Goal: Information Seeking & Learning: Learn about a topic

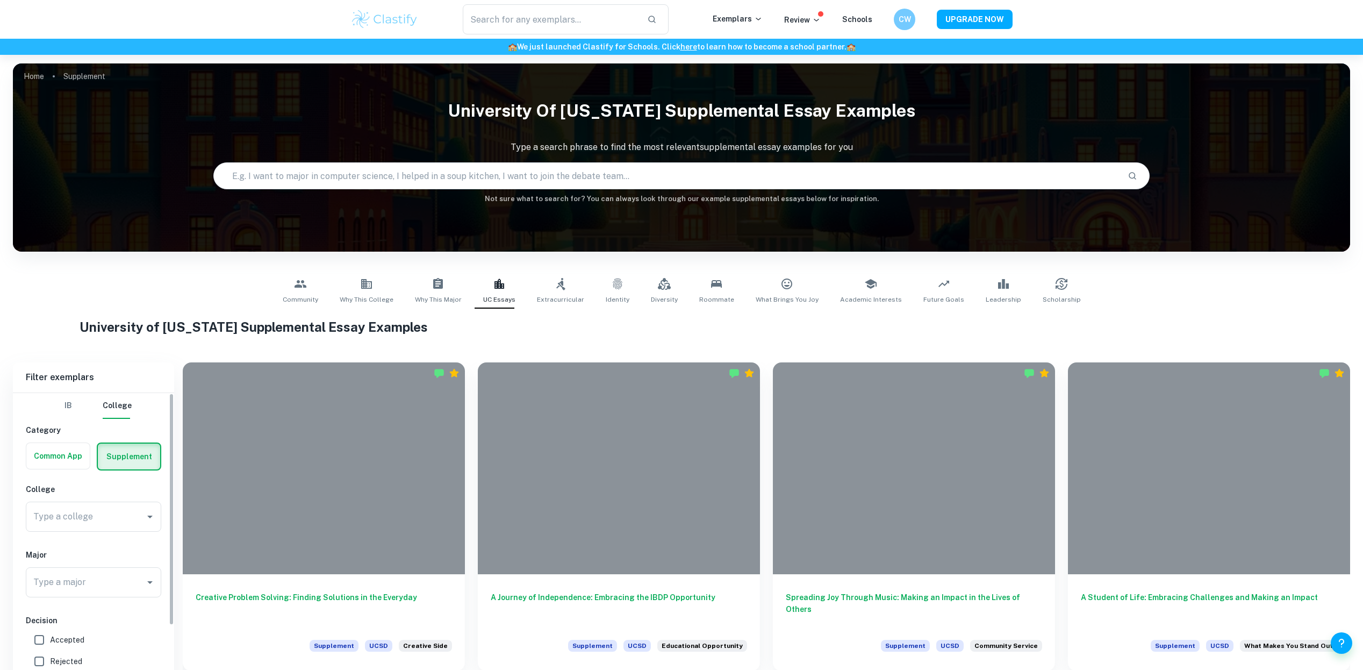
scroll to position [87, 0]
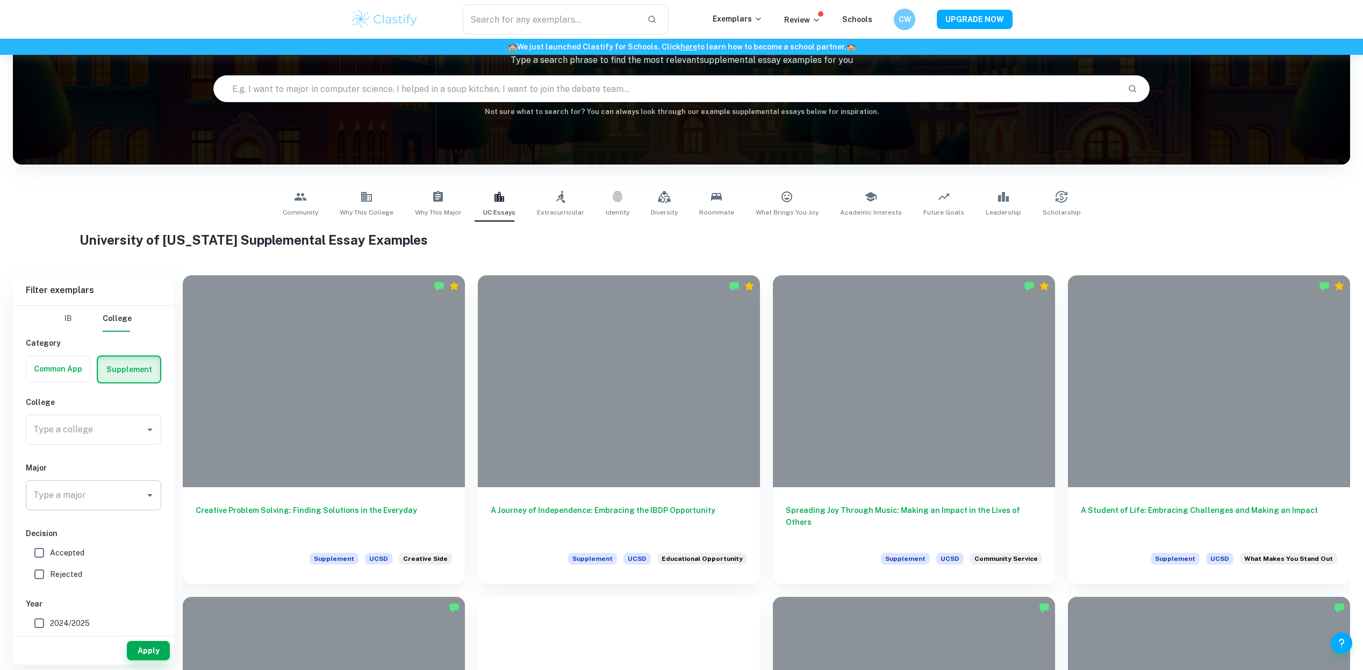
click at [117, 500] on input "Type a major" at bounding box center [86, 495] width 110 height 20
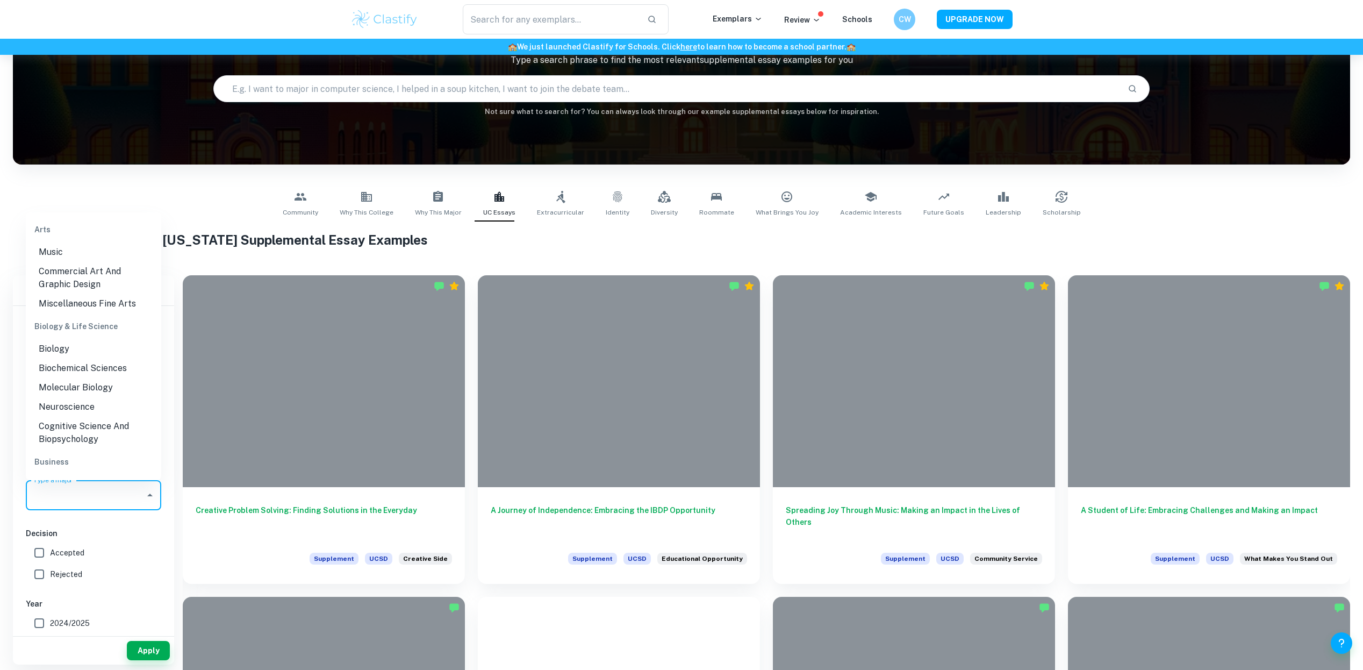
click at [69, 542] on label "Accepted" at bounding box center [90, 552] width 124 height 21
click at [50, 542] on input "Accepted" at bounding box center [38, 552] width 21 height 21
checkbox input "true"
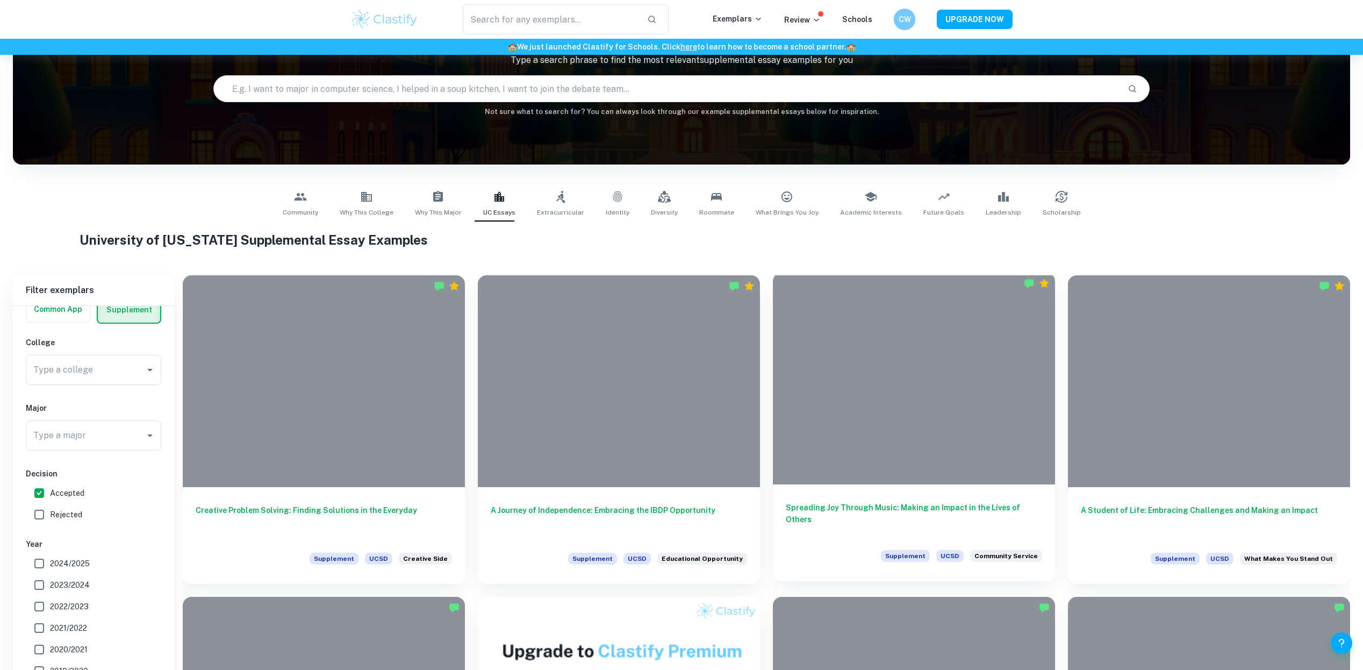
scroll to position [0, 0]
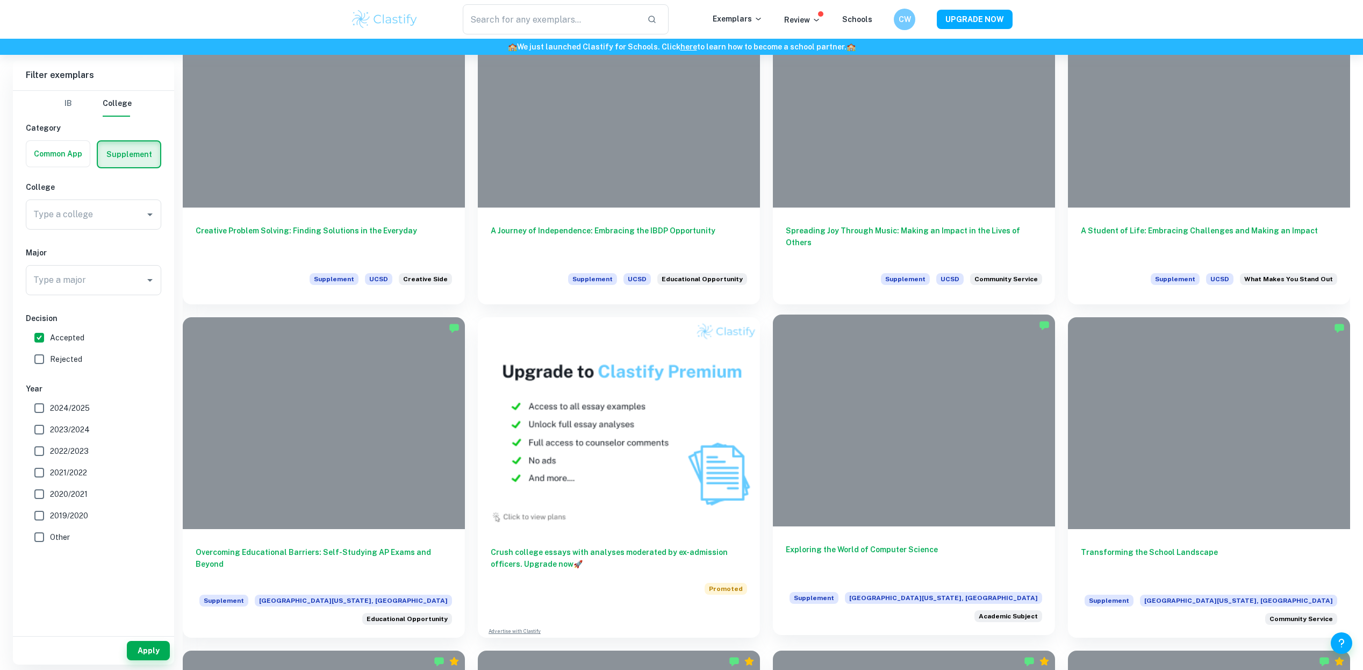
click at [889, 423] on div at bounding box center [914, 420] width 282 height 212
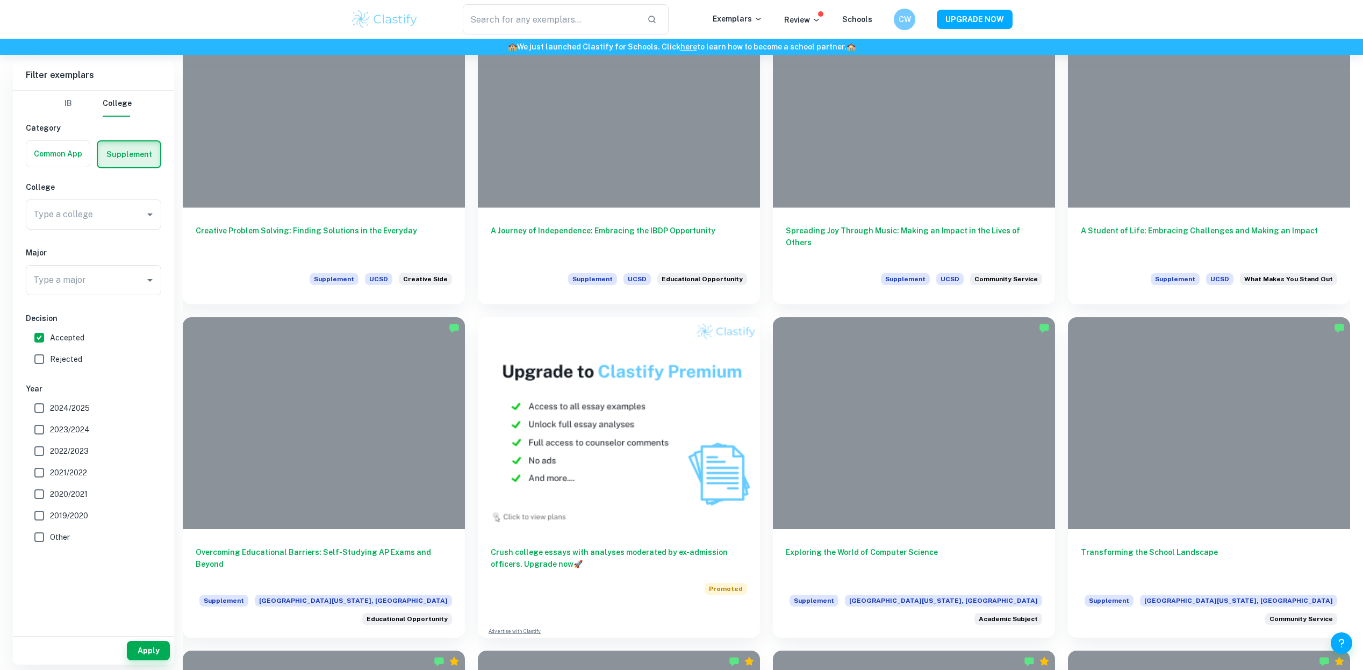
scroll to position [344, 0]
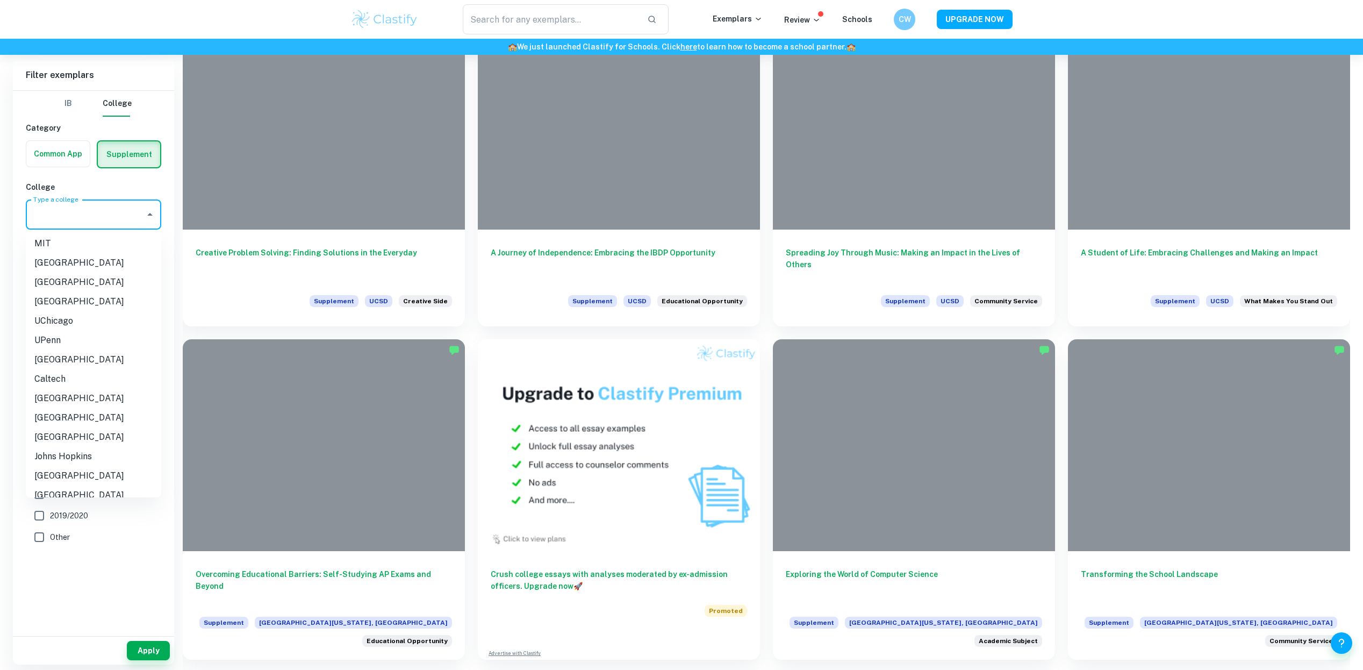
click at [99, 205] on input "Type a college" at bounding box center [86, 214] width 110 height 20
click at [65, 472] on li "[GEOGRAPHIC_DATA]" at bounding box center [93, 475] width 135 height 19
type input "[GEOGRAPHIC_DATA]"
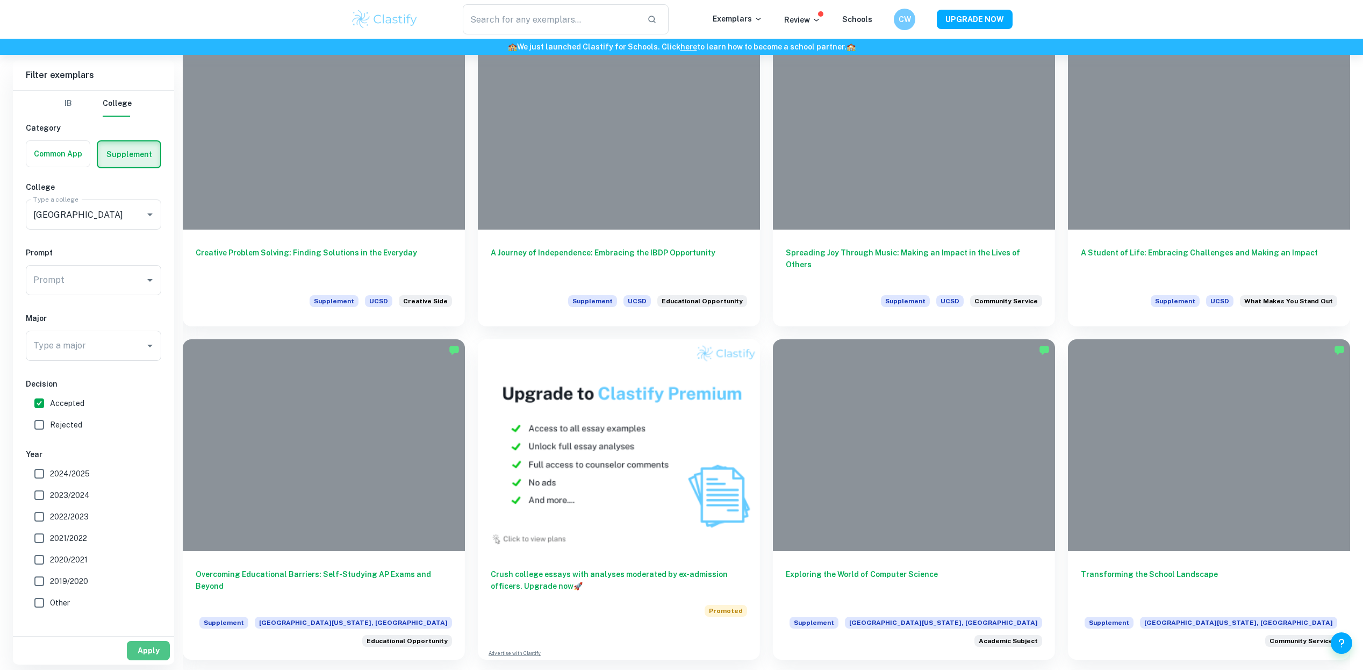
click at [155, 643] on button "Apply" at bounding box center [148, 650] width 43 height 19
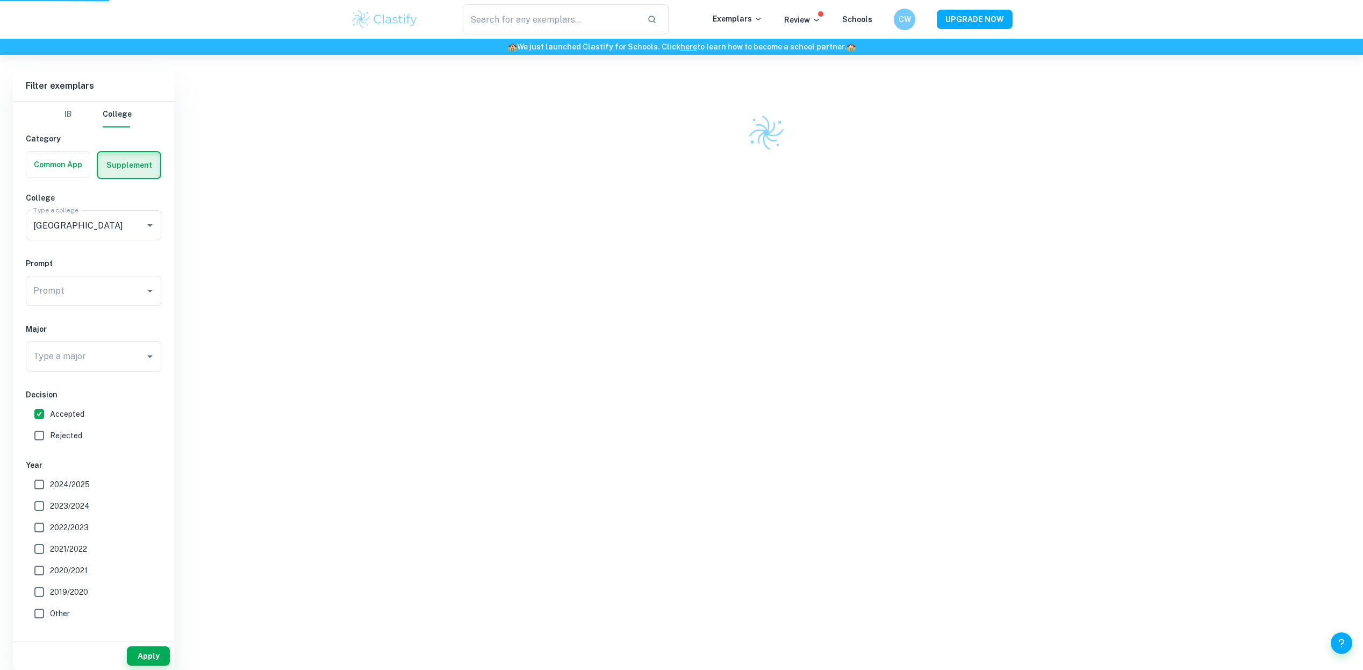
scroll to position [281, 0]
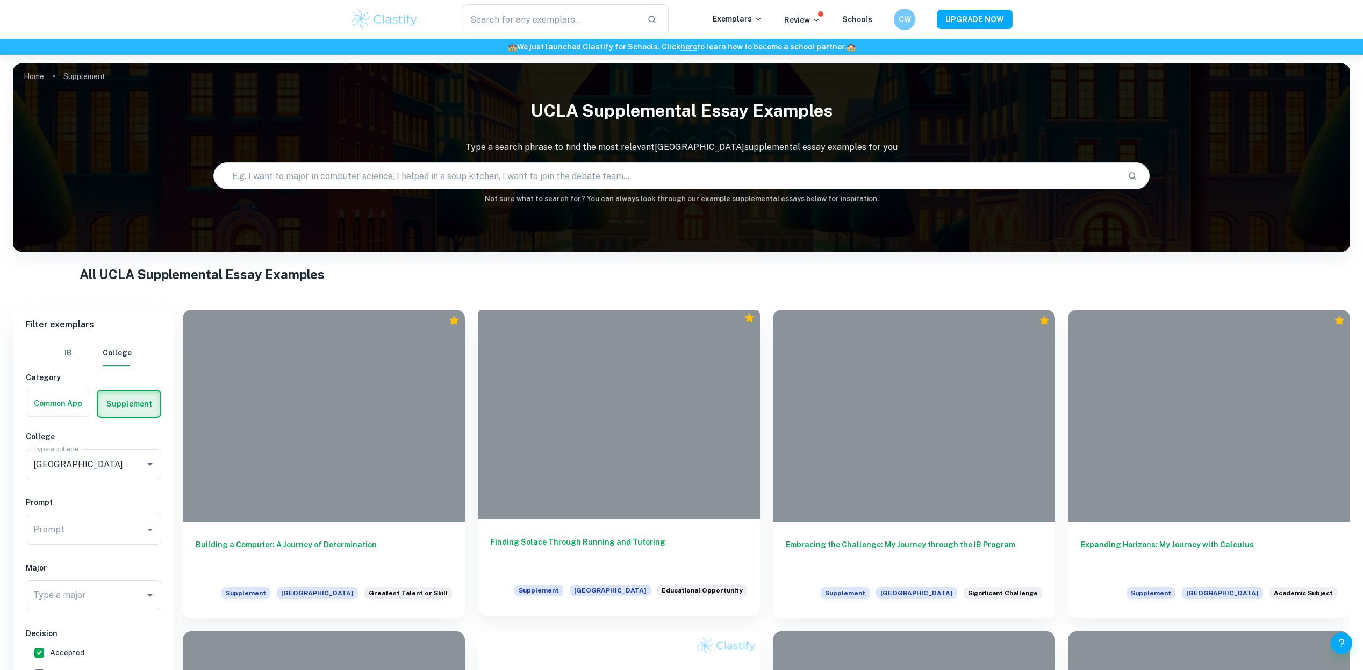
scroll to position [176, 0]
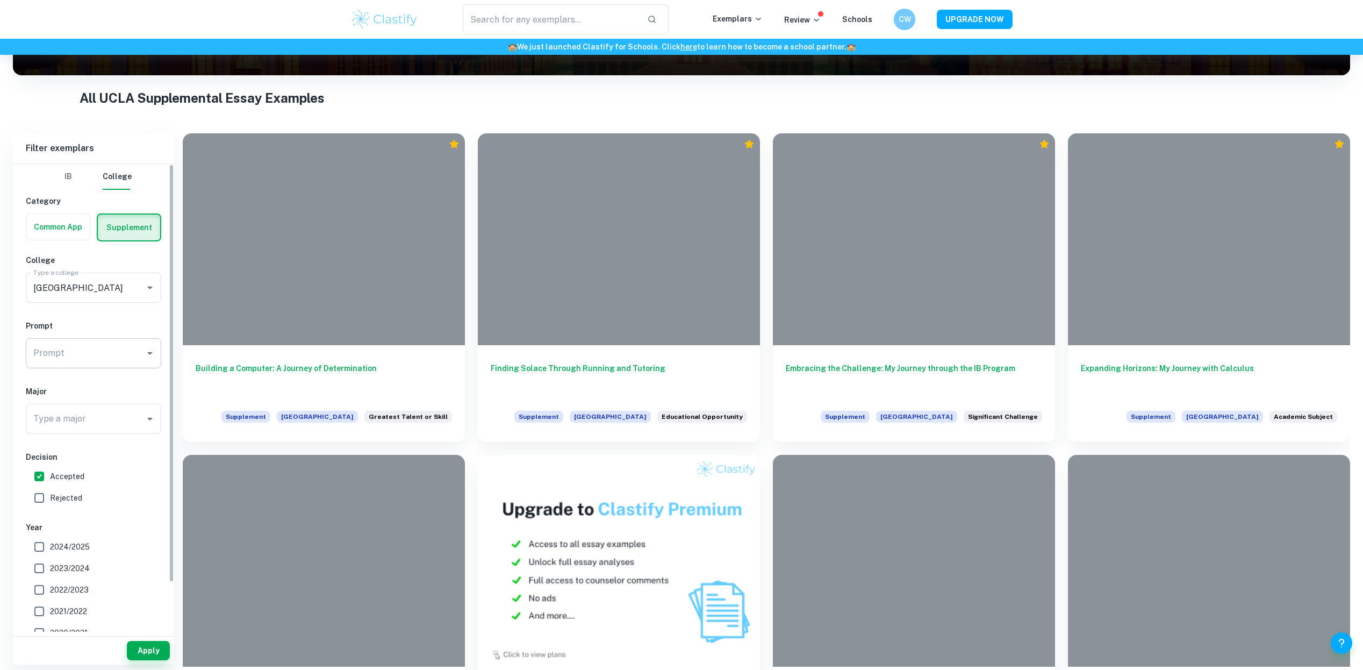
click at [114, 350] on input "Prompt" at bounding box center [86, 353] width 110 height 20
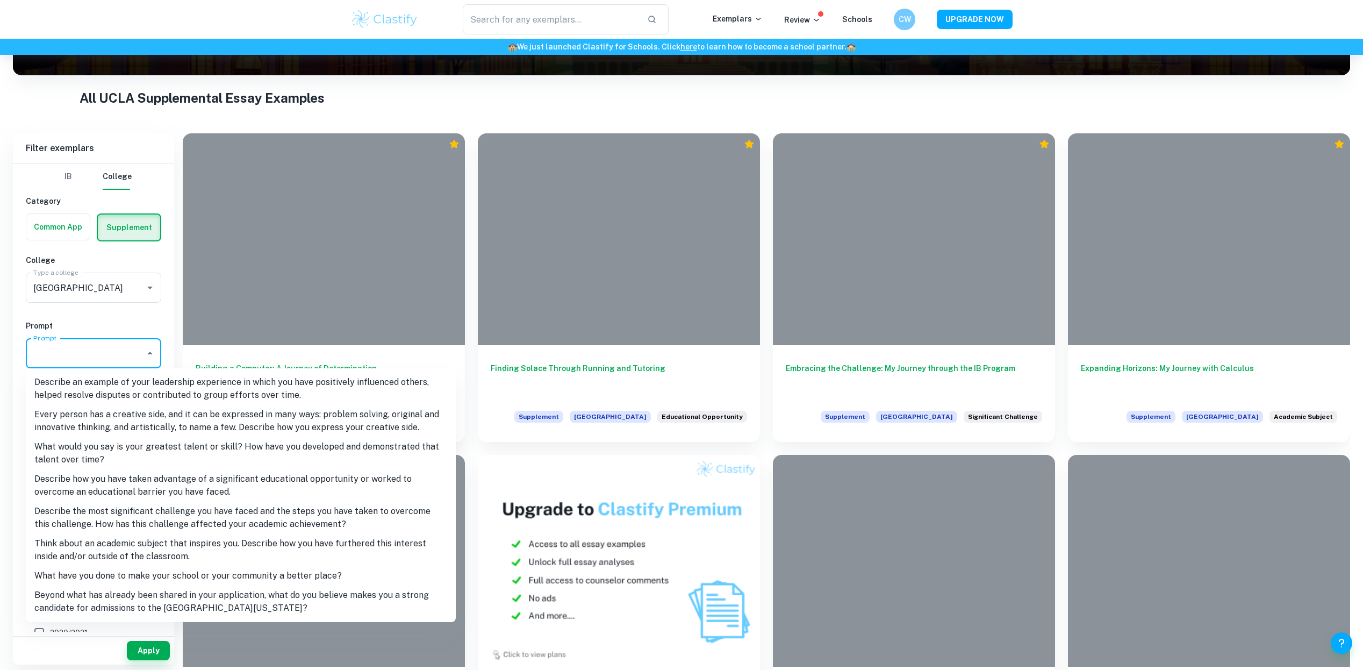
click at [143, 552] on li "Think about an academic subject that inspires you. Describe how you have furthe…" at bounding box center [241, 550] width 430 height 32
type input "Think about an academic subject that inspires you. Describe how you have furthe…"
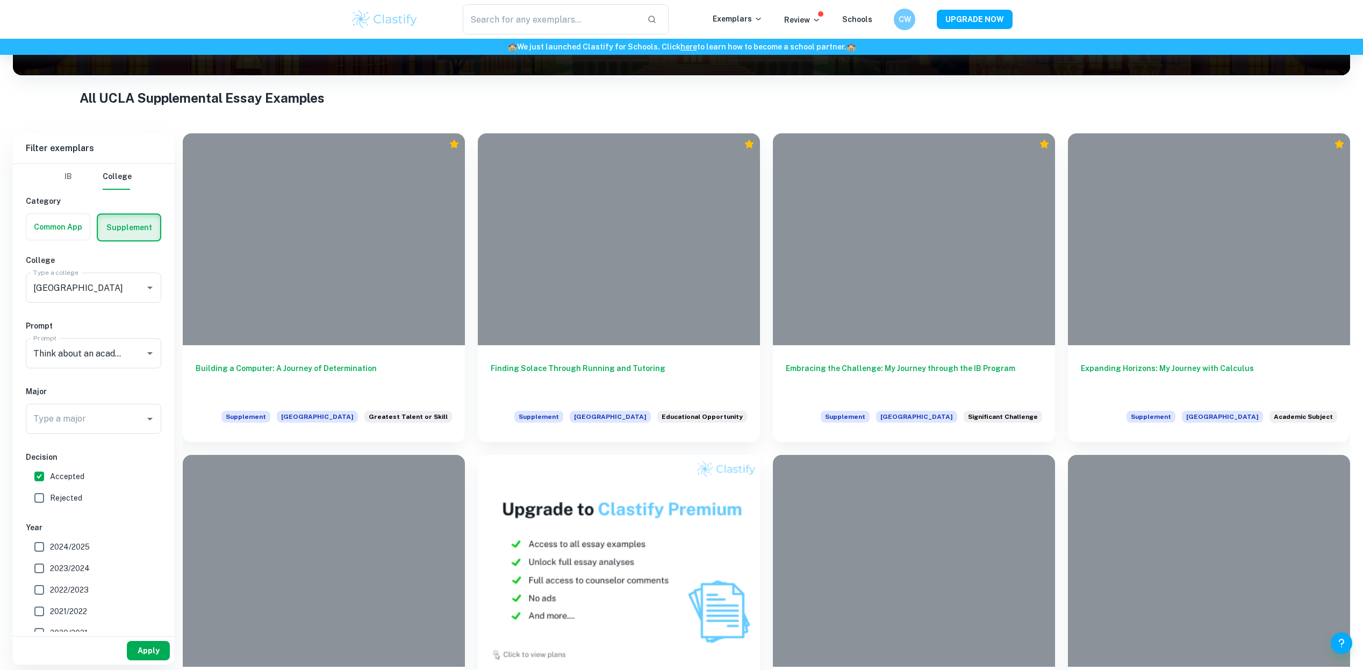
click at [150, 643] on button "Apply" at bounding box center [148, 650] width 43 height 19
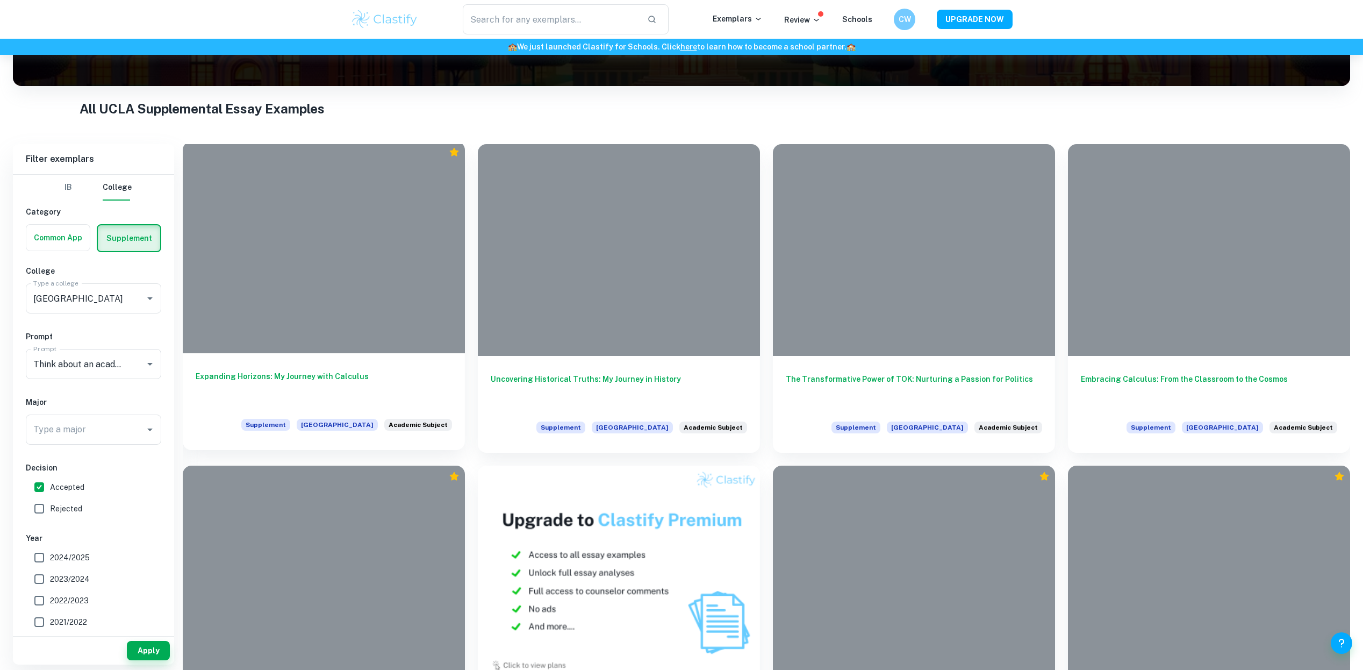
click at [367, 290] on div at bounding box center [324, 247] width 282 height 212
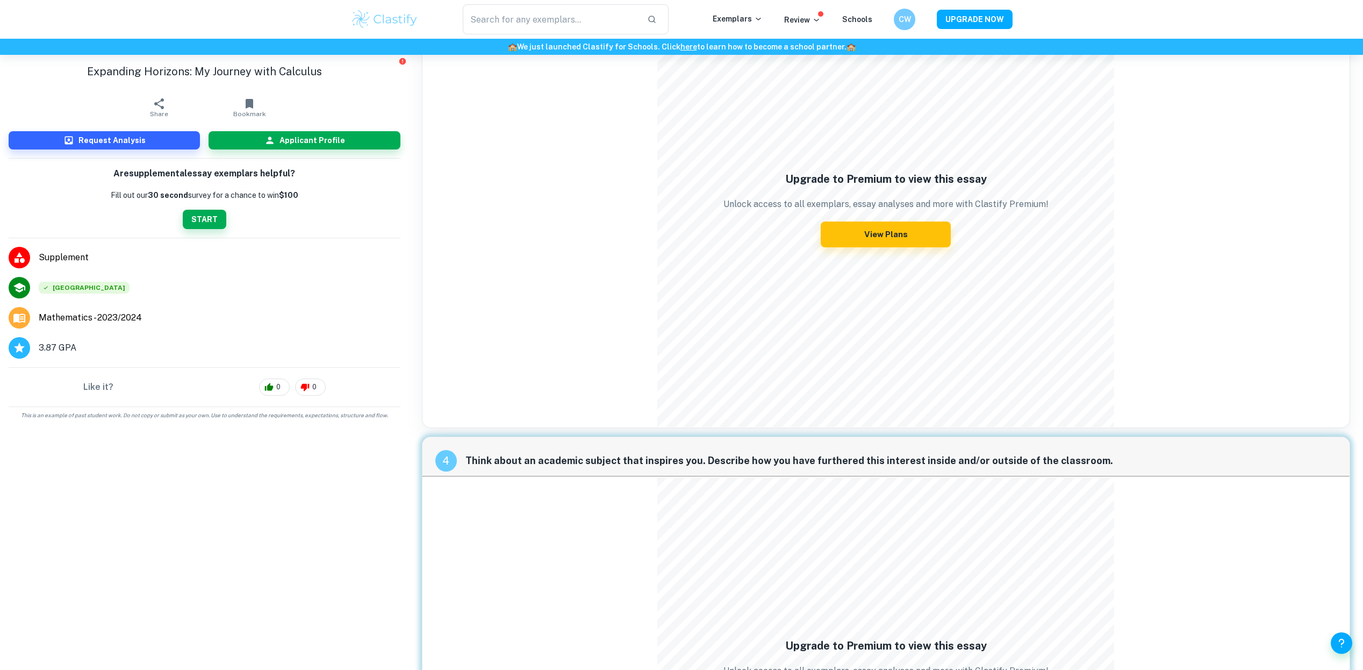
scroll to position [1241, 0]
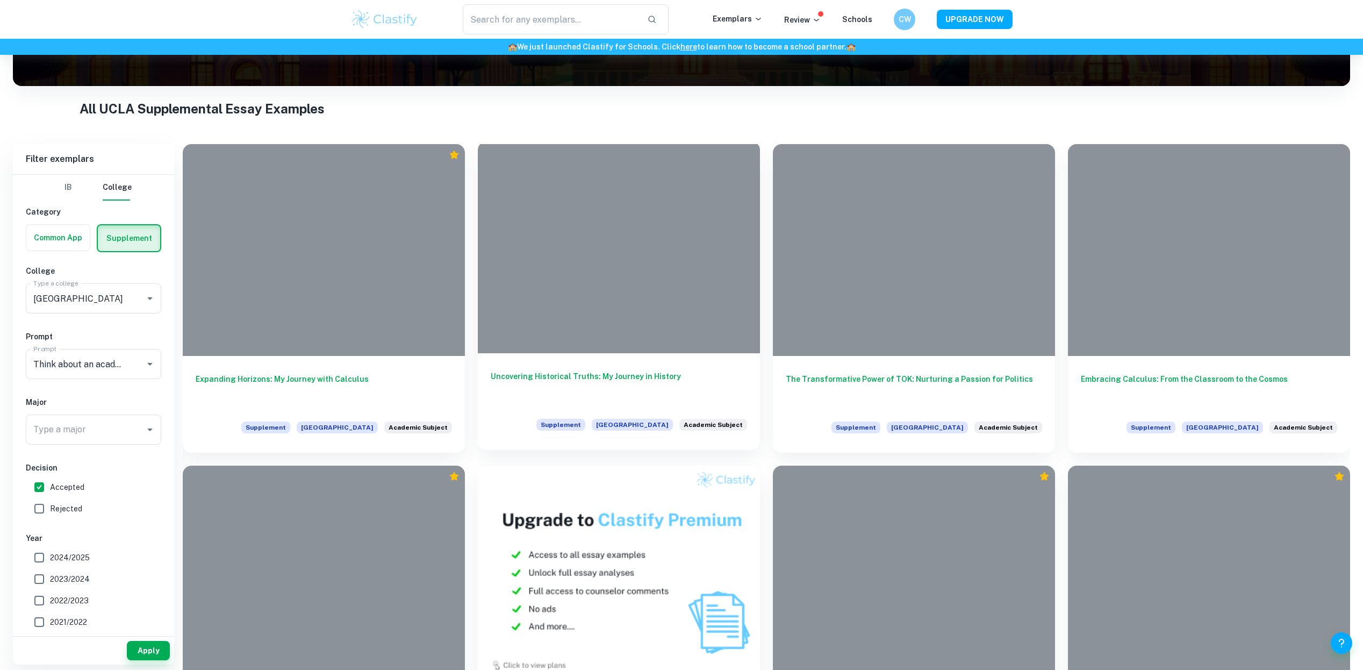
scroll to position [272, 0]
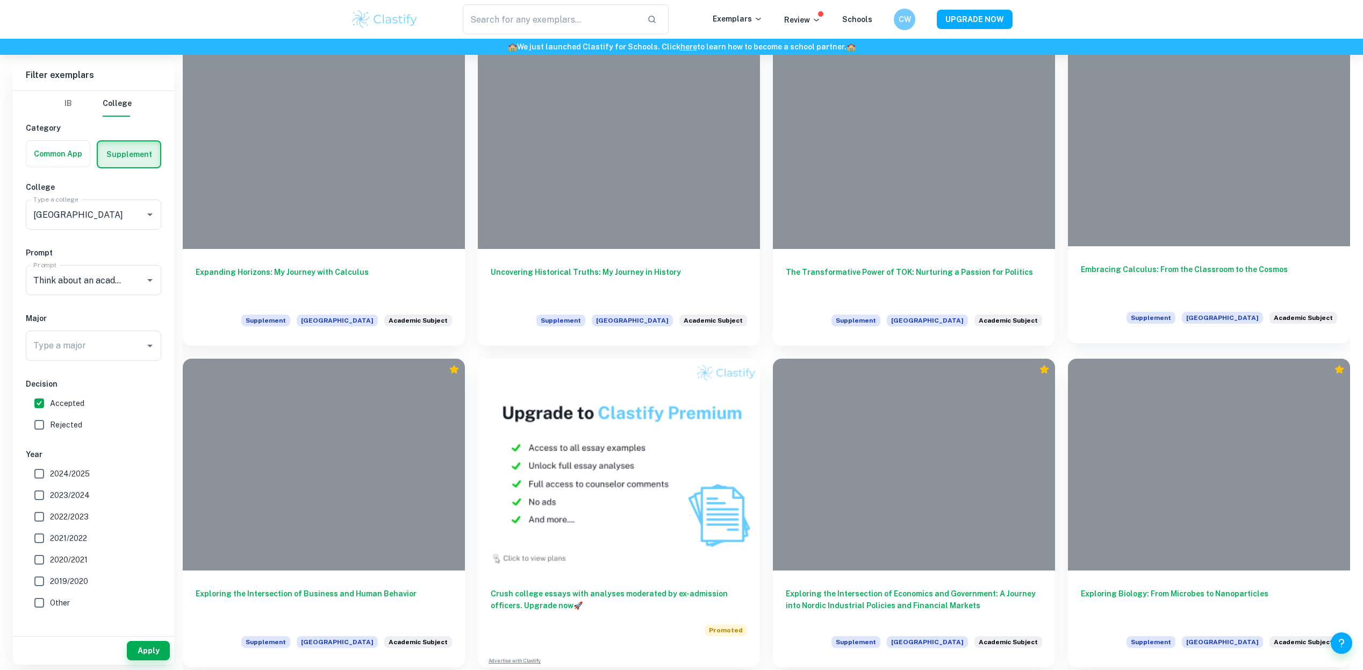
click at [1239, 176] on div at bounding box center [1209, 140] width 282 height 212
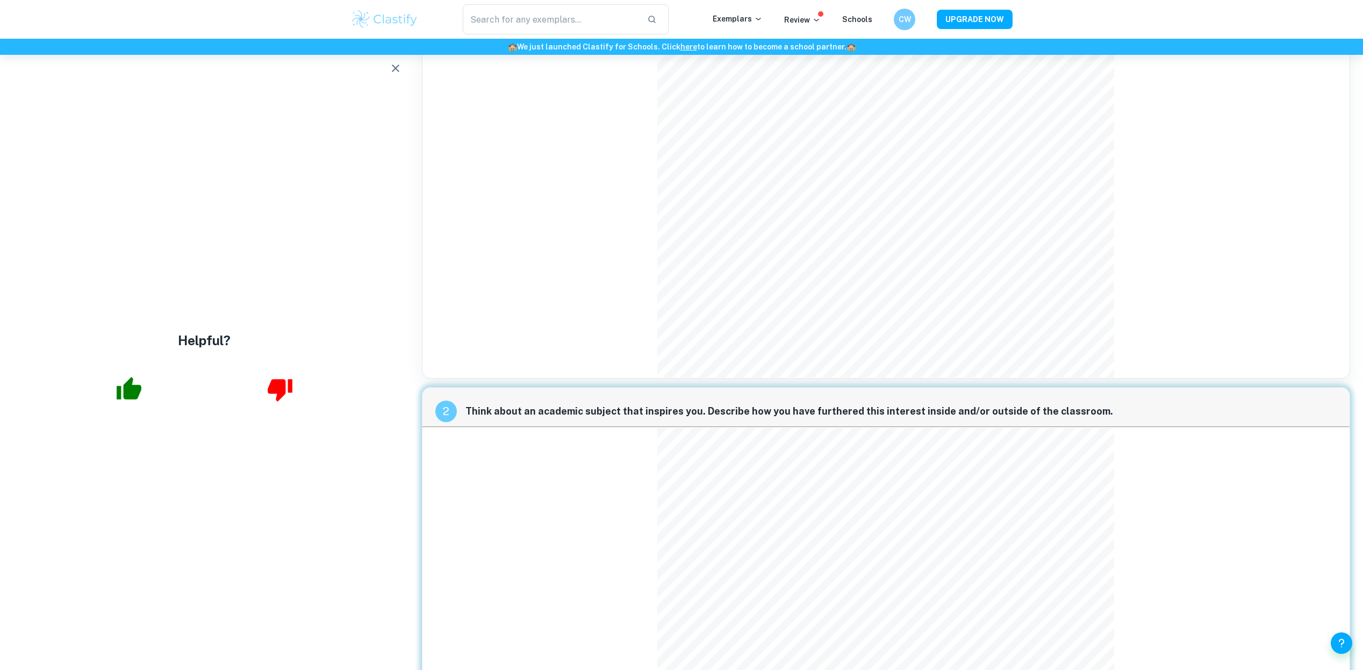
scroll to position [327, 0]
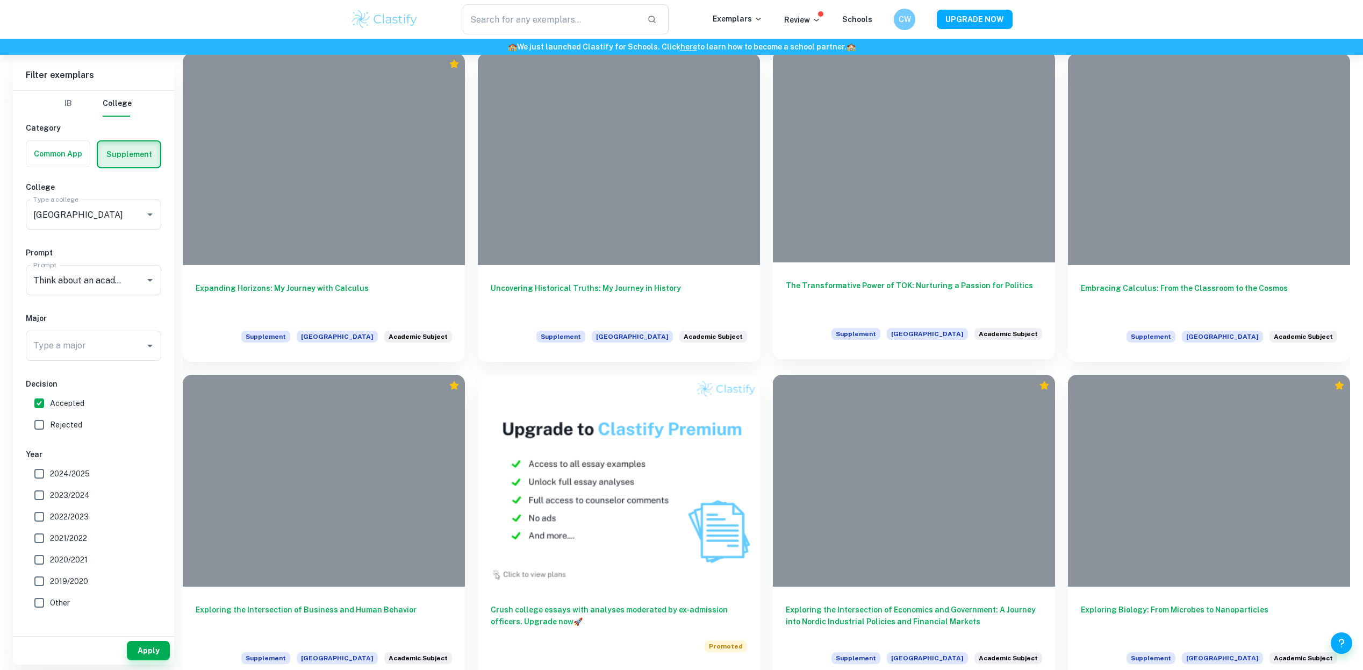
scroll to position [178, 0]
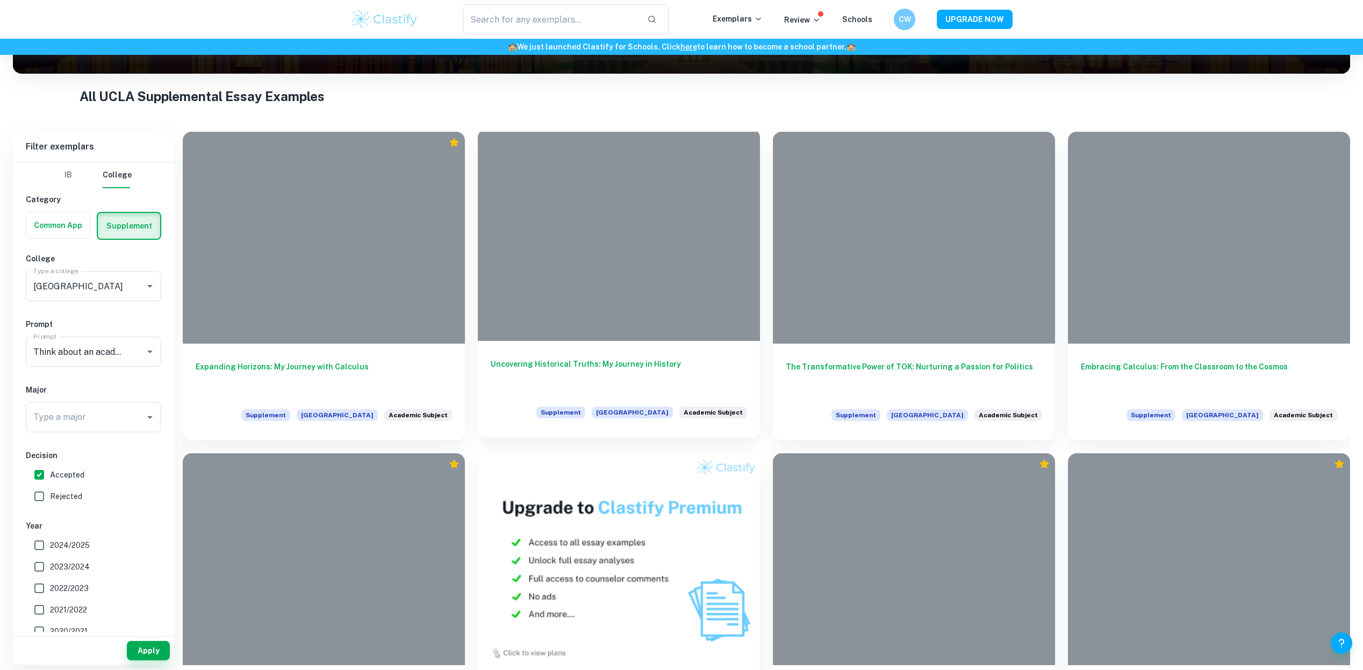
click at [641, 233] on div at bounding box center [619, 235] width 282 height 212
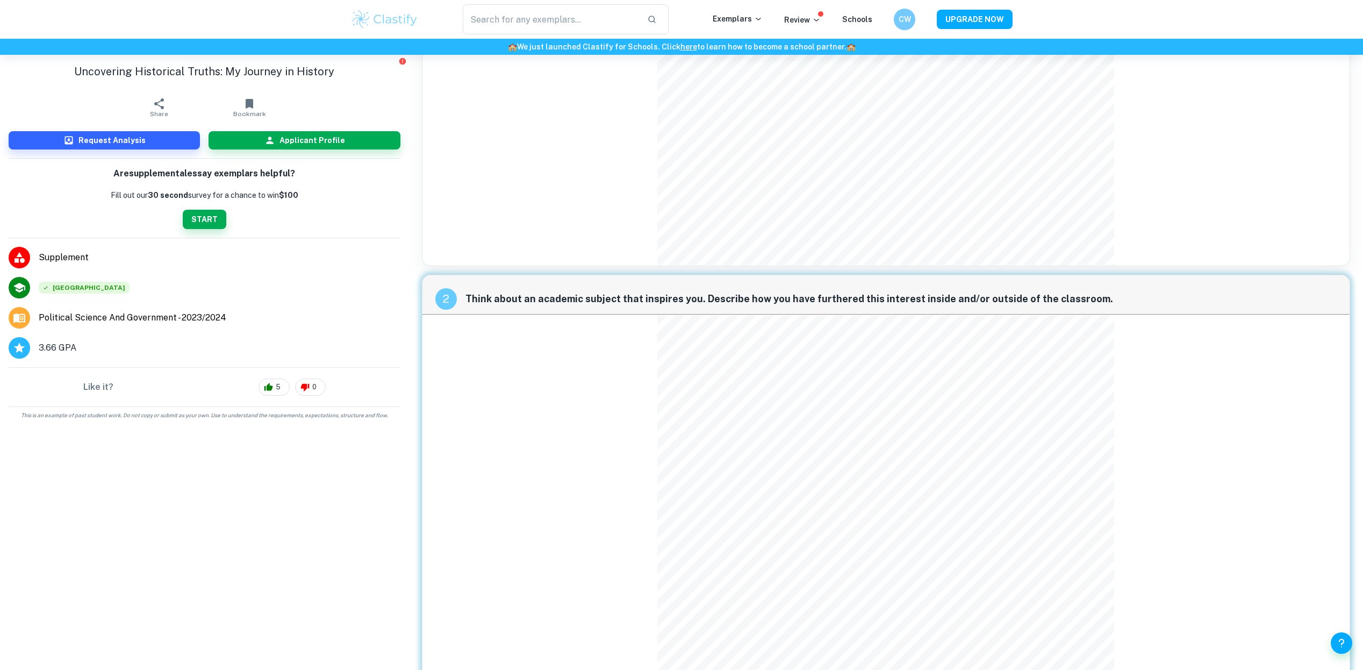
scroll to position [496, 0]
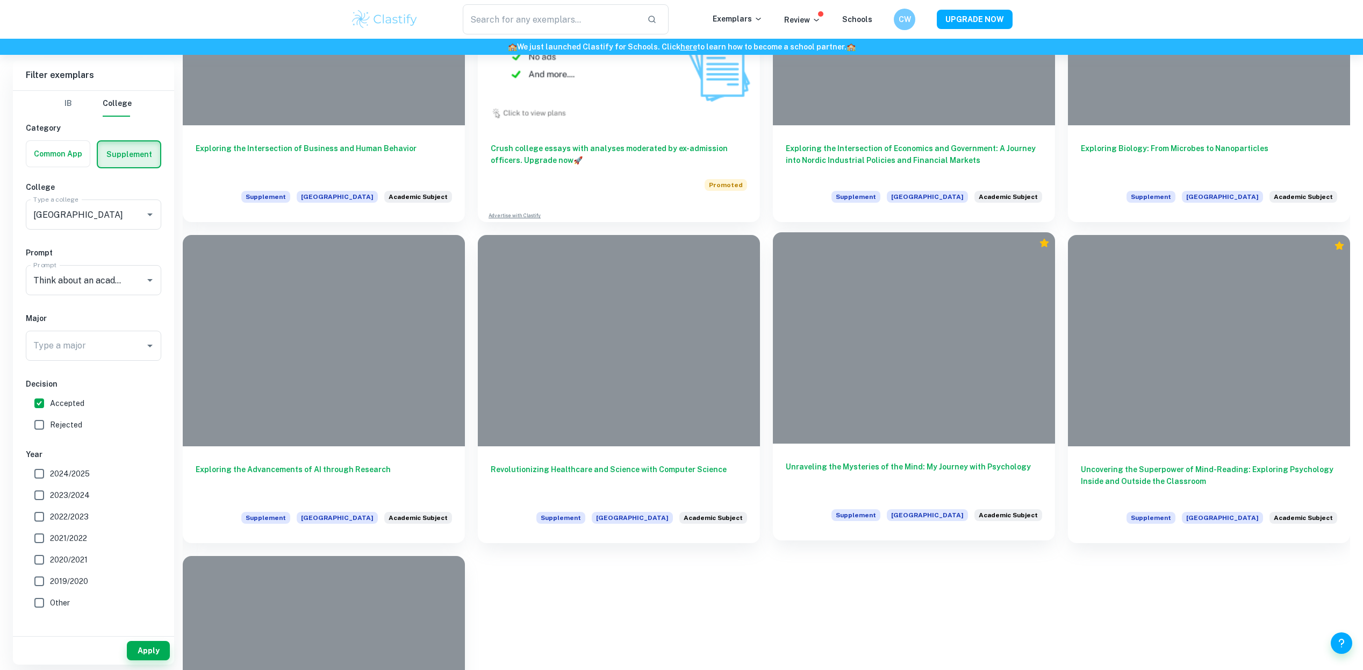
scroll to position [912, 0]
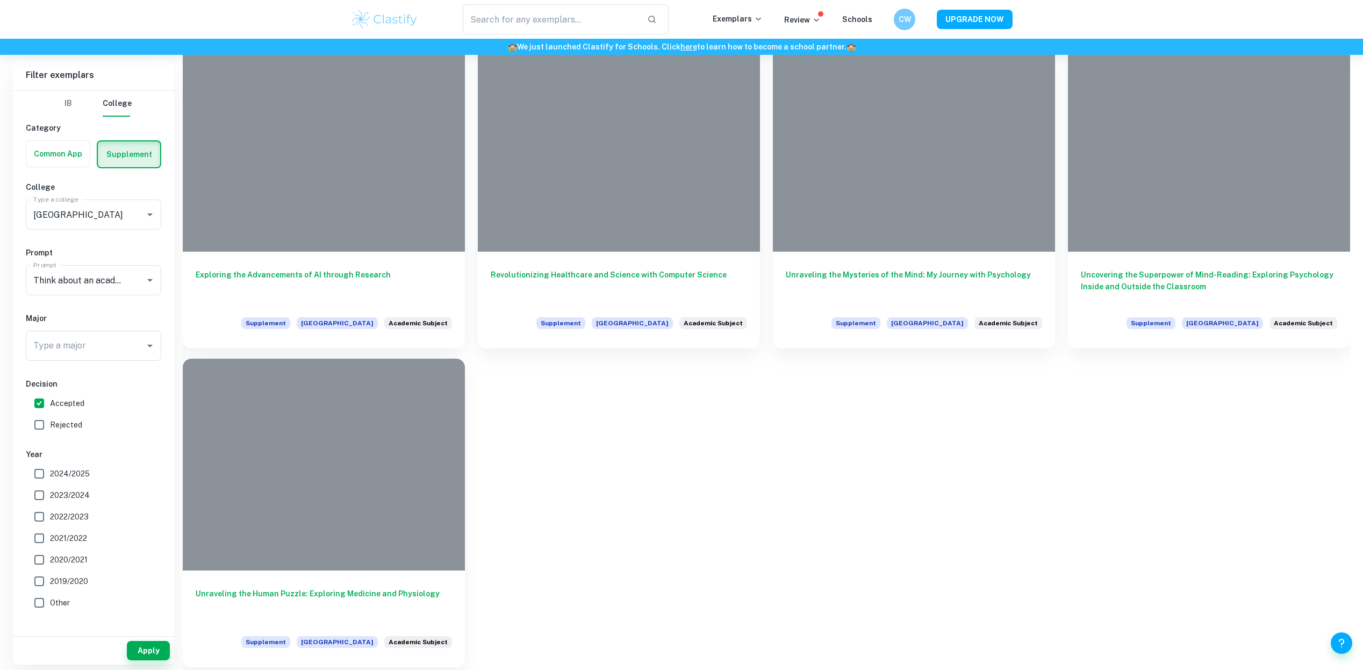
click at [367, 496] on div at bounding box center [324, 464] width 282 height 212
click at [368, 496] on div at bounding box center [324, 464] width 282 height 212
click at [418, 477] on div at bounding box center [324, 464] width 282 height 212
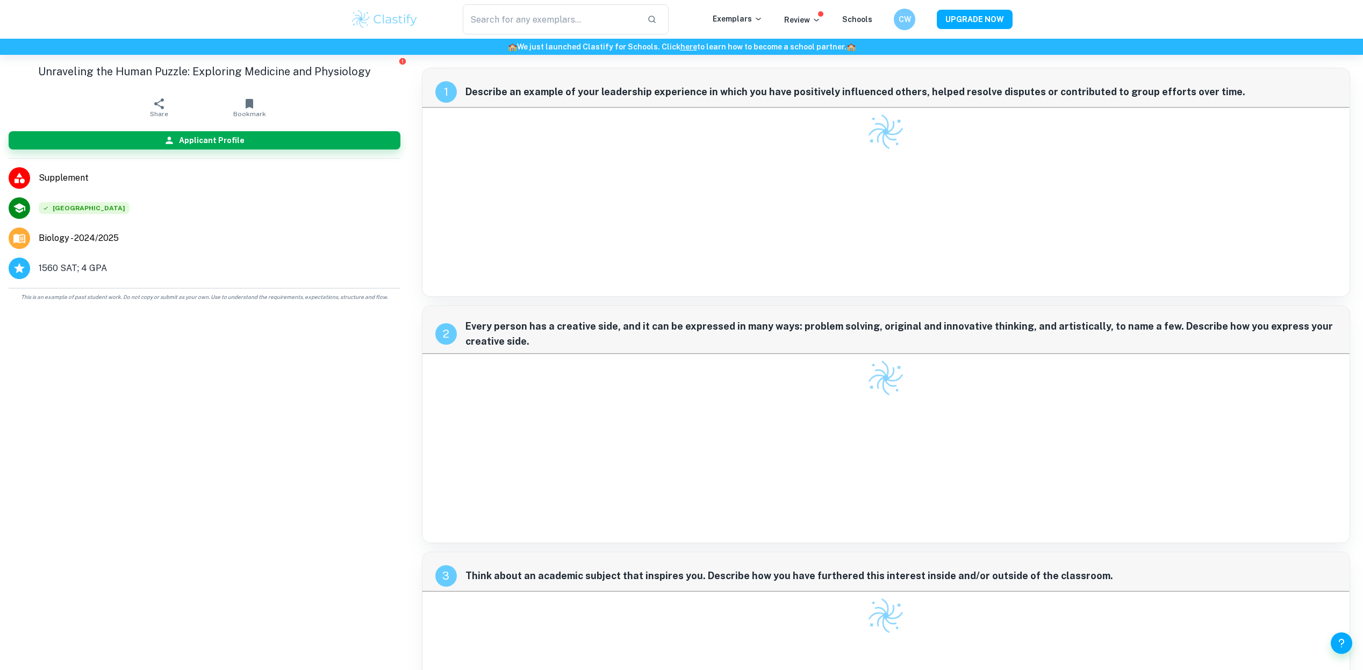
click at [418, 461] on div "1 Describe an example of your leadership experience in which you have positivel…" at bounding box center [885, 542] width 945 height 967
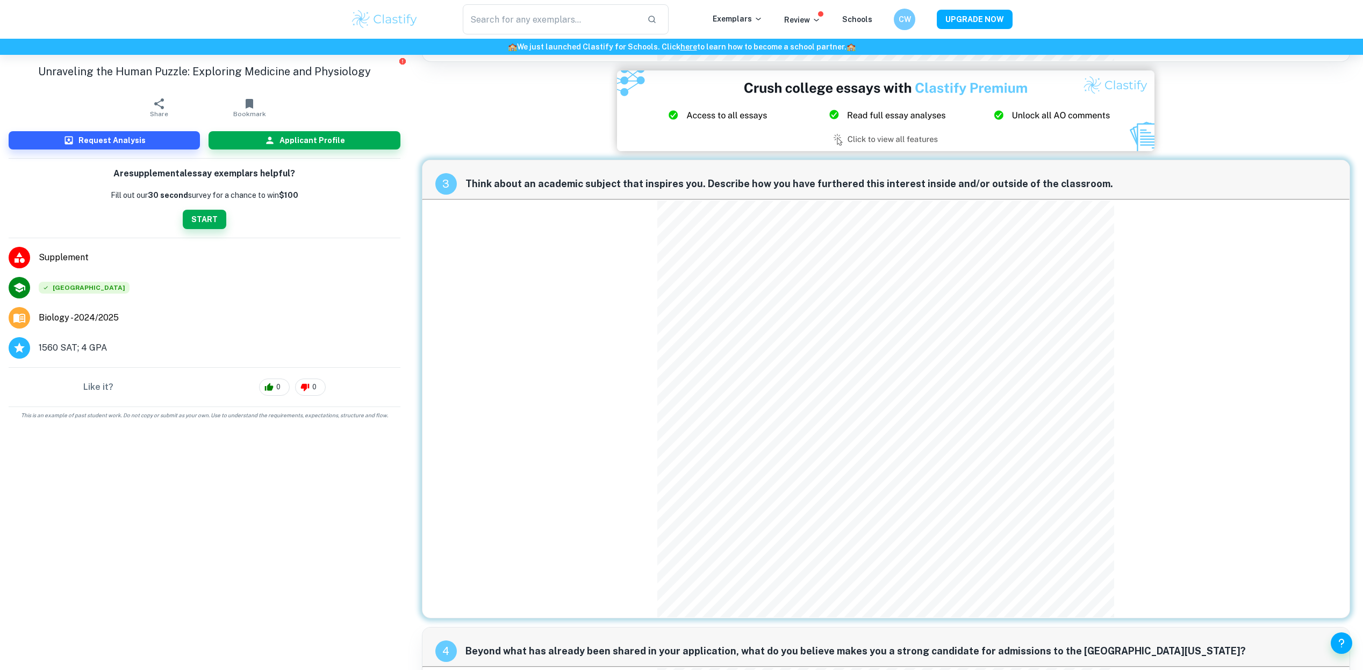
scroll to position [1057, 0]
